Goal: Task Accomplishment & Management: Complete application form

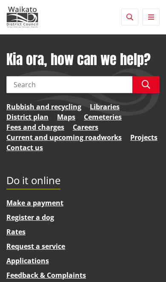
click at [152, 18] on icon "button" at bounding box center [151, 17] width 6 height 7
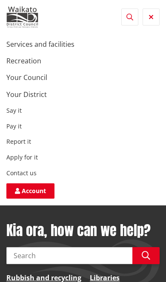
click at [26, 191] on link "Account" at bounding box center [30, 190] width 48 height 15
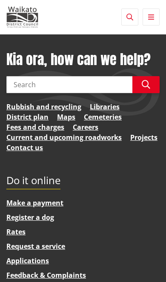
click at [104, 82] on input "Search" at bounding box center [69, 84] width 126 height 17
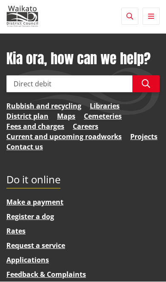
type input "Direct debit"
click at [145, 84] on icon "button" at bounding box center [146, 84] width 9 height 9
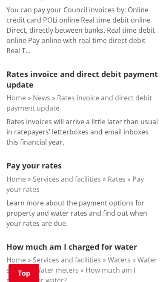
scroll to position [342, 0]
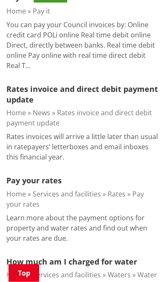
click at [141, 91] on link "Rates invoice and direct debit payment update" at bounding box center [81, 94] width 151 height 21
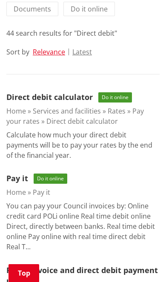
scroll to position [152, 0]
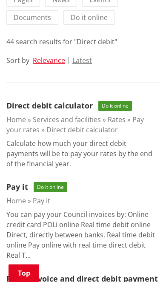
click at [68, 107] on link "Direct debit calculator" at bounding box center [49, 105] width 86 height 10
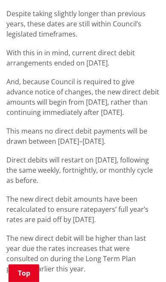
scroll to position [243, 0]
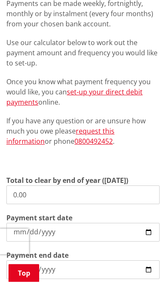
scroll to position [205, 0]
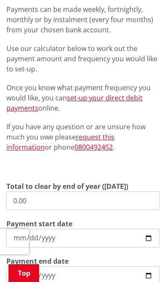
click at [131, 98] on link "set-up your direct debit payments" at bounding box center [74, 103] width 136 height 20
